Goal: Check status: Check status

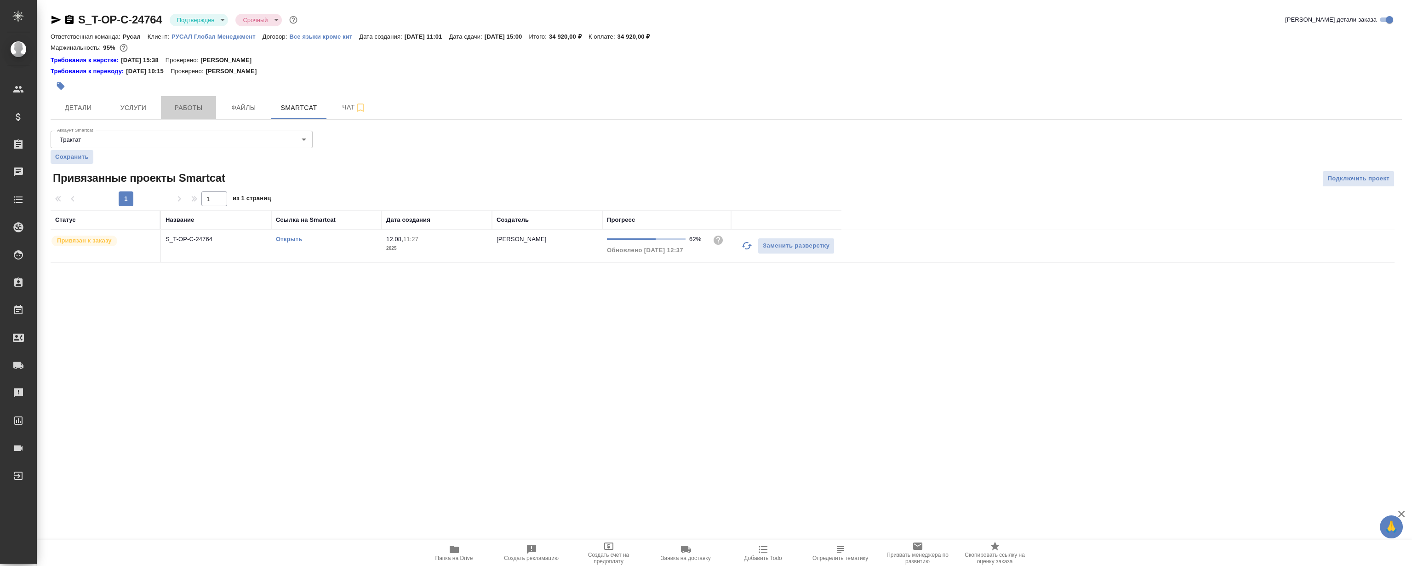
click at [193, 114] on button "Работы" at bounding box center [188, 107] width 55 height 23
